Goal: Navigation & Orientation: Find specific page/section

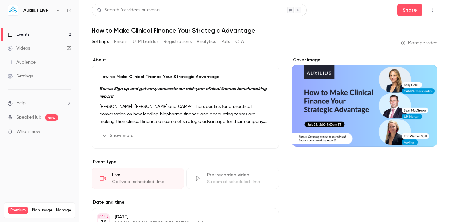
click at [25, 62] on div "Audience" at bounding box center [22, 62] width 28 height 6
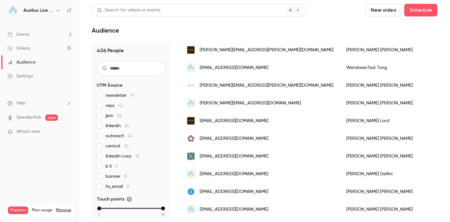
scroll to position [828, 0]
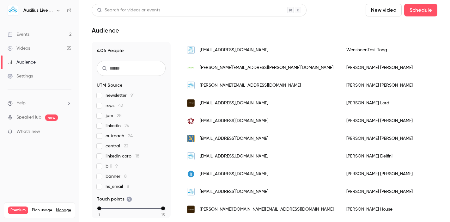
click at [19, 34] on div "Events" at bounding box center [19, 34] width 22 height 6
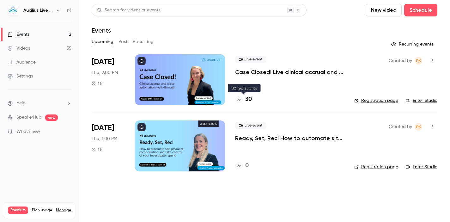
click at [250, 100] on h4 "30" at bounding box center [248, 99] width 7 height 9
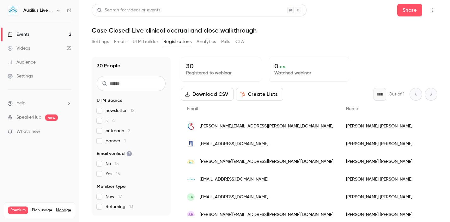
click at [25, 61] on div "Audience" at bounding box center [22, 62] width 28 height 6
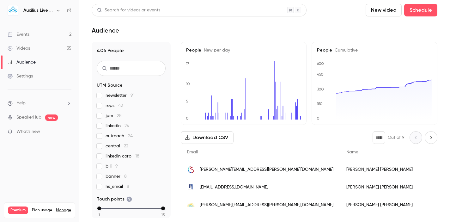
click at [23, 36] on div "Events" at bounding box center [19, 34] width 22 height 6
